Goal: Task Accomplishment & Management: Manage account settings

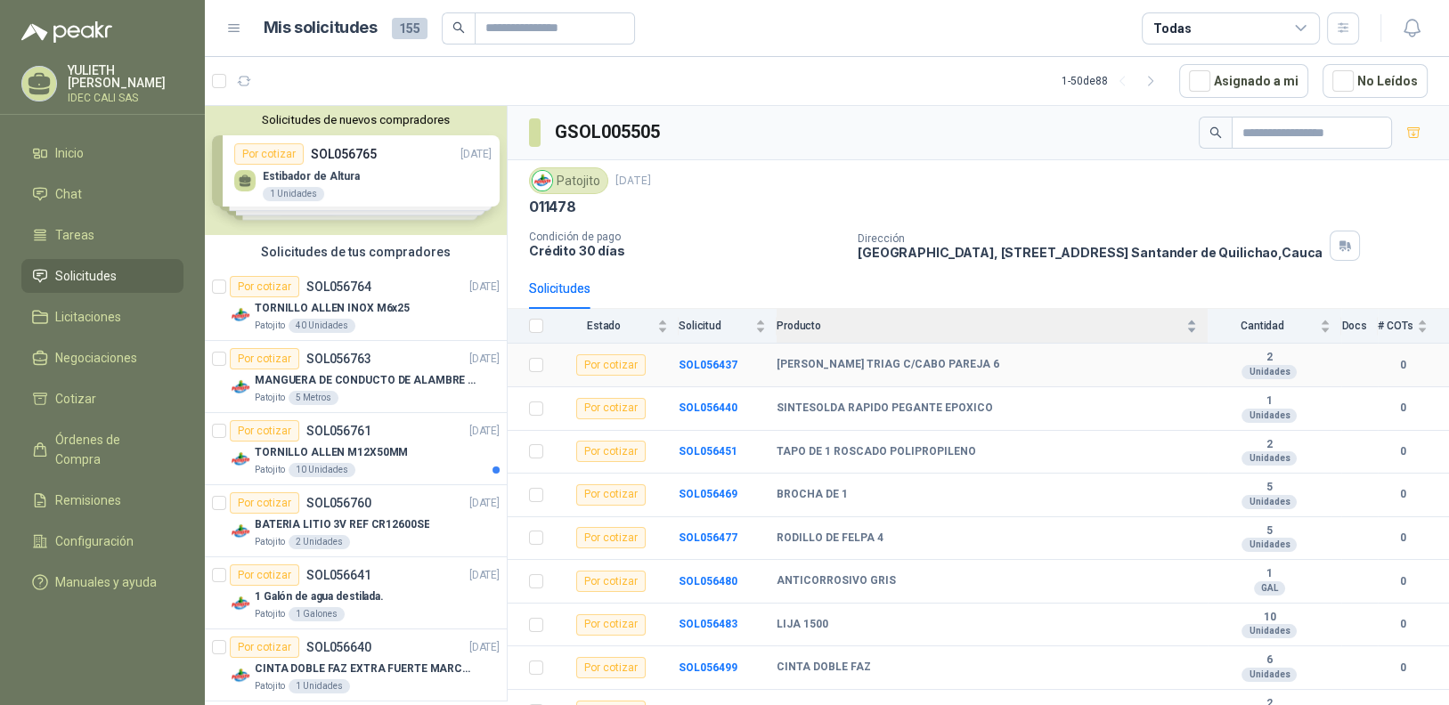
scroll to position [801, 0]
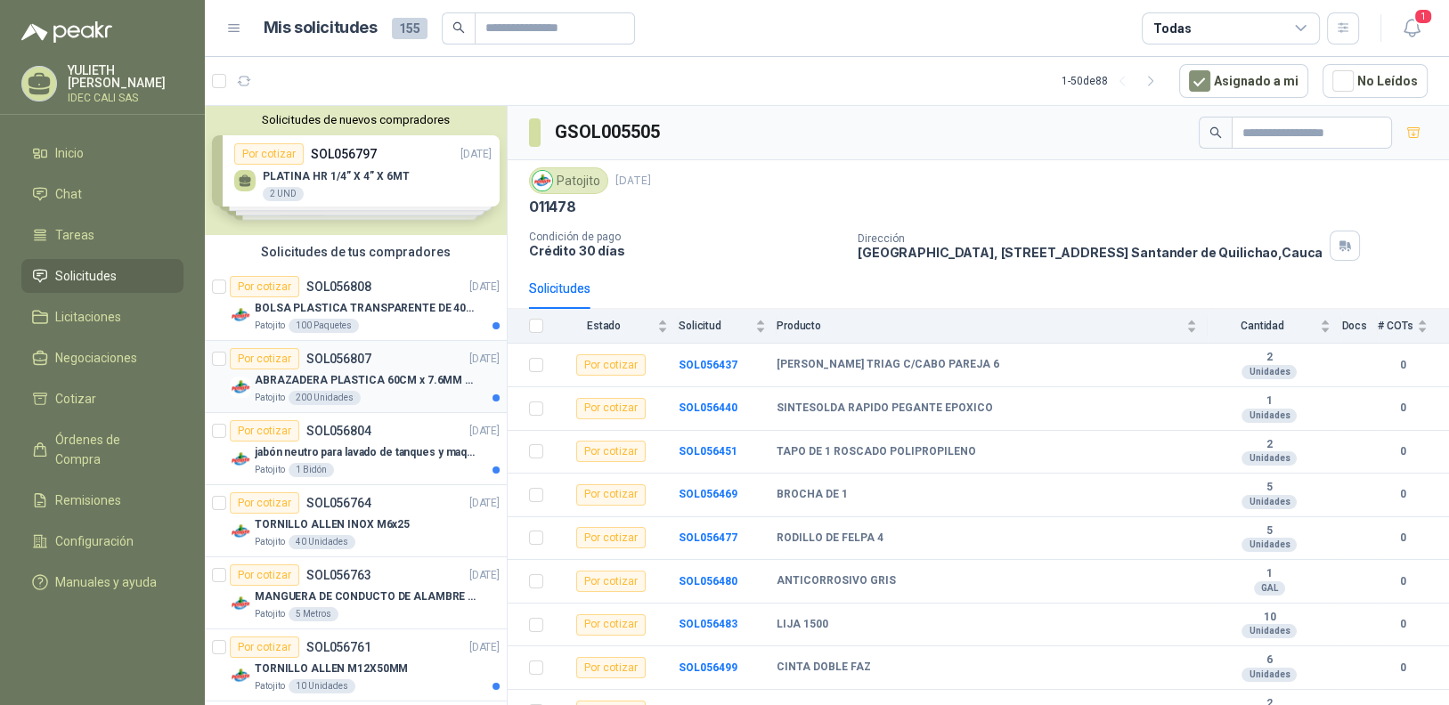
click at [437, 399] on div "Patojito 200 Unidades" at bounding box center [377, 398] width 245 height 14
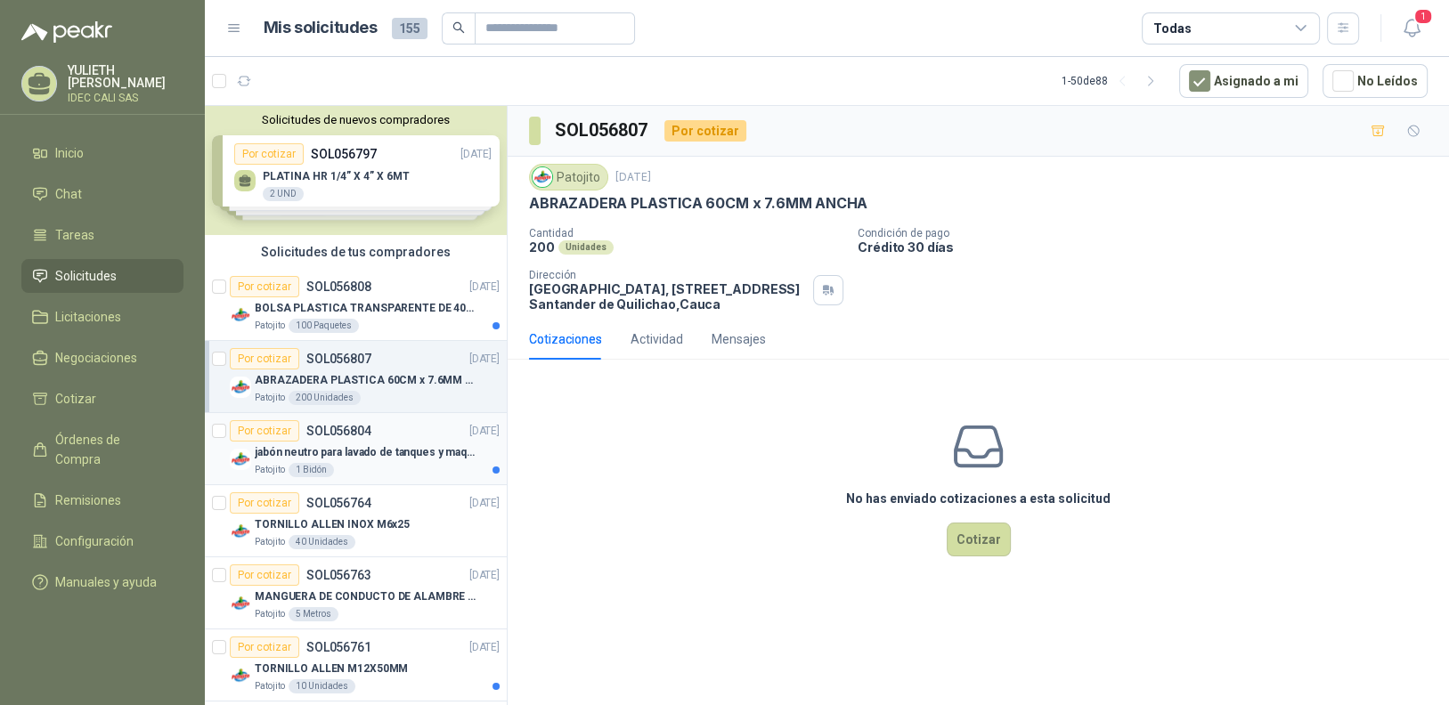
click at [401, 438] on div "Por cotizar SOL056804 19/09/25" at bounding box center [365, 430] width 270 height 21
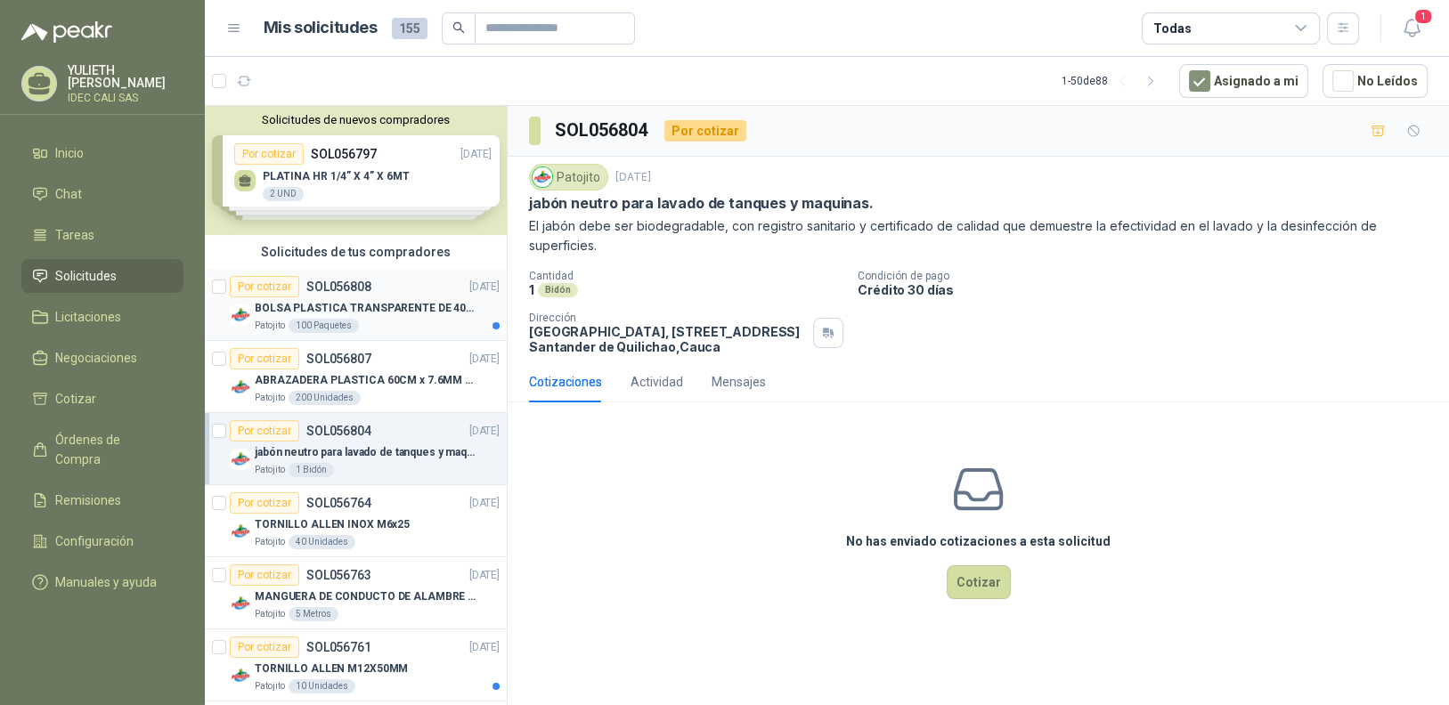
click at [363, 300] on p "BOLSA PLASTICA TRANSPARENTE DE 40*60 CMS" at bounding box center [366, 308] width 222 height 17
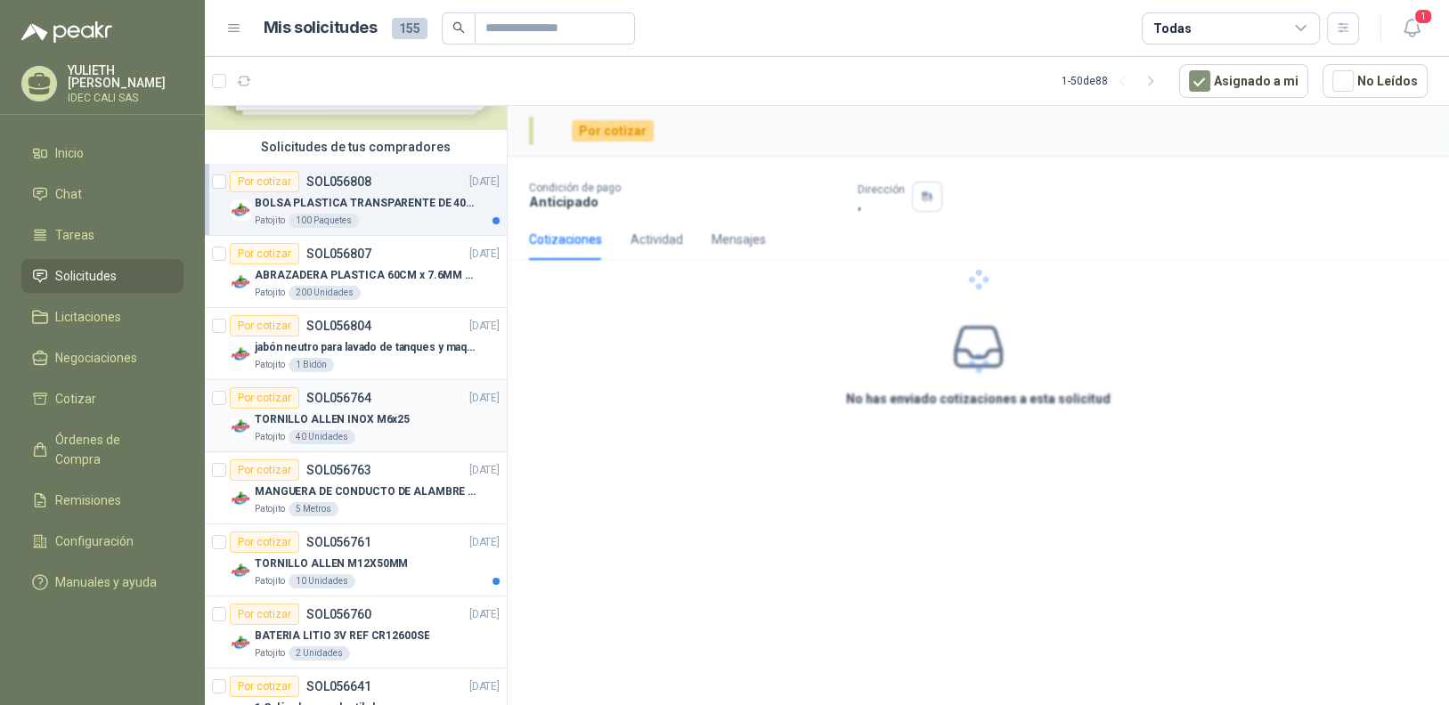
scroll to position [177, 0]
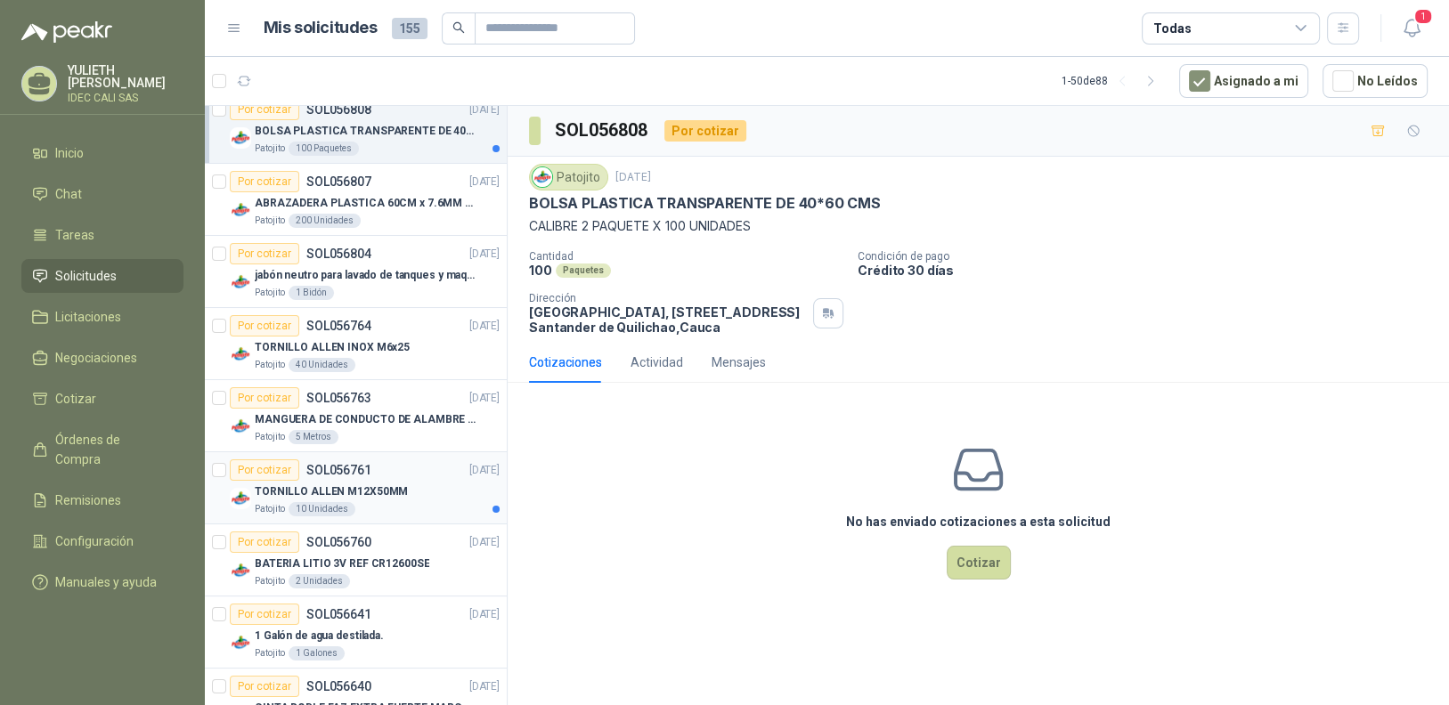
click at [387, 502] on div "Patojito 10 Unidades" at bounding box center [377, 509] width 245 height 14
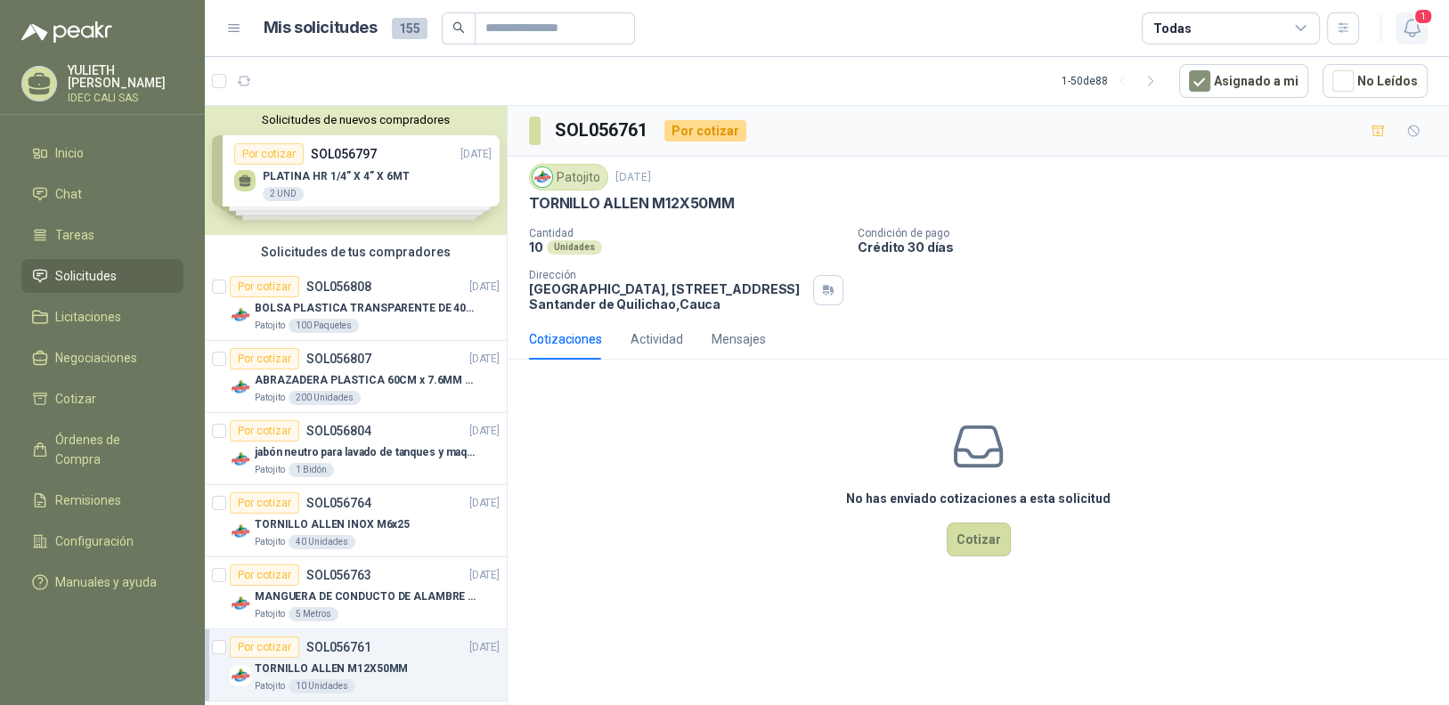
click at [1422, 28] on icon "button" at bounding box center [1412, 28] width 22 height 22
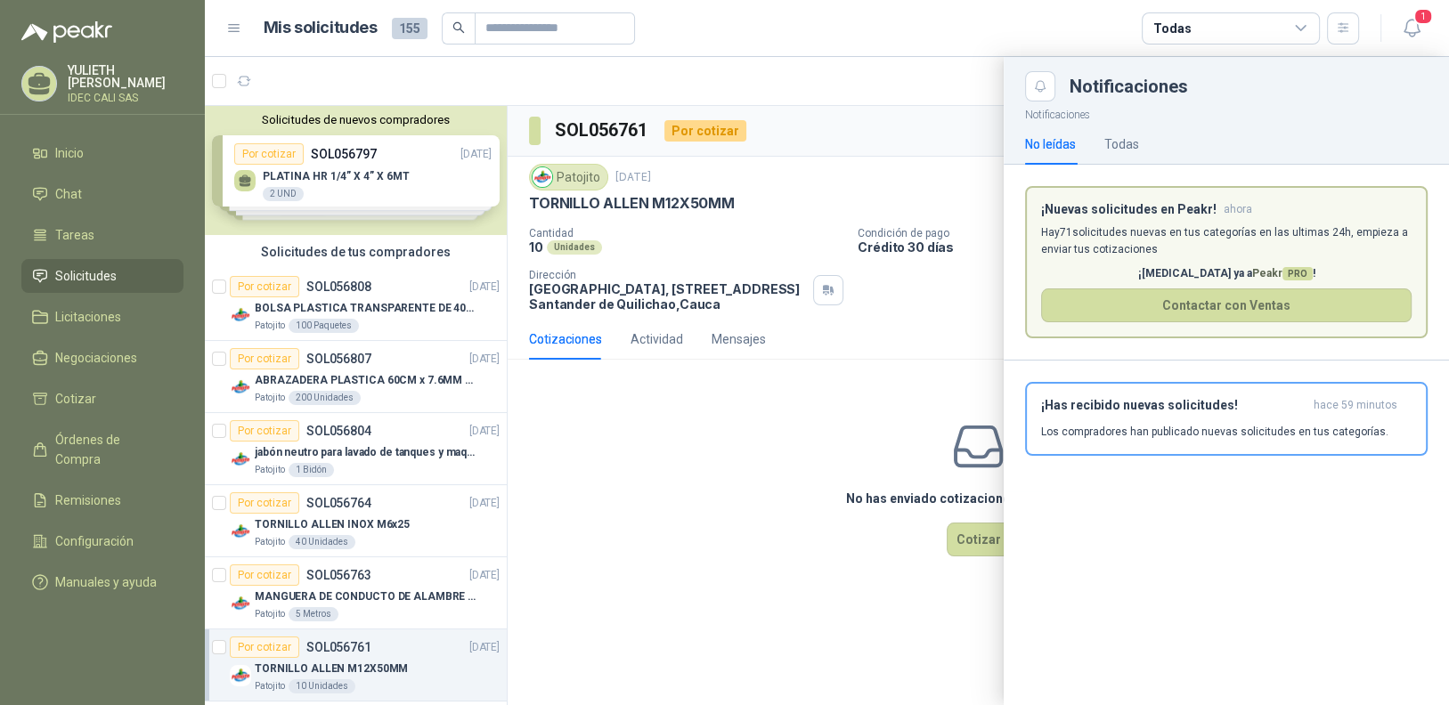
click at [1151, 430] on p "Los compradores han publicado nuevas solicitudes en tus categorías." at bounding box center [1214, 432] width 347 height 16
